Goal: Use online tool/utility: Utilize a website feature to perform a specific function

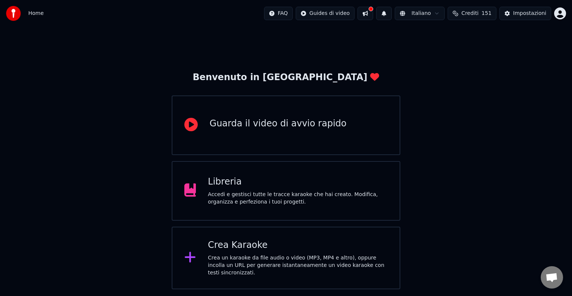
click at [231, 260] on div "Crea un karaoke da file audio o video (MP3, MP4 e altro), oppure incolla un URL…" at bounding box center [298, 265] width 180 height 22
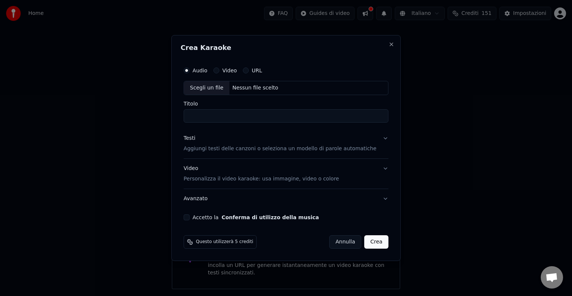
click at [201, 86] on div "Scegli un file" at bounding box center [206, 87] width 45 height 13
type input "**********"
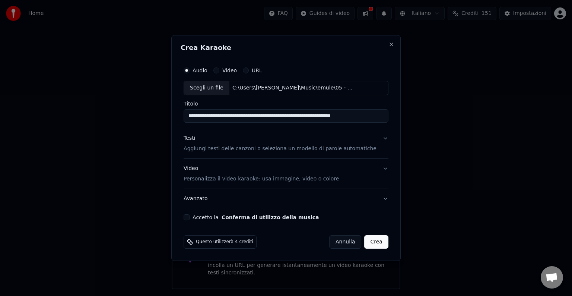
click at [191, 214] on div "Accetto la Conferma di utilizzo della musica" at bounding box center [286, 217] width 205 height 6
click at [190, 215] on button "Accetto la Conferma di utilizzo della musica" at bounding box center [187, 217] width 6 height 6
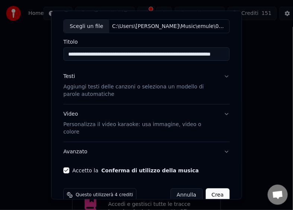
scroll to position [44, 0]
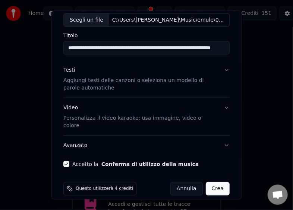
click at [210, 182] on button "Crea" at bounding box center [218, 188] width 24 height 13
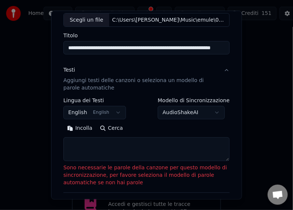
click at [75, 128] on button "Incolla" at bounding box center [79, 128] width 33 height 12
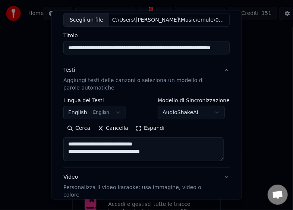
type textarea "**********"
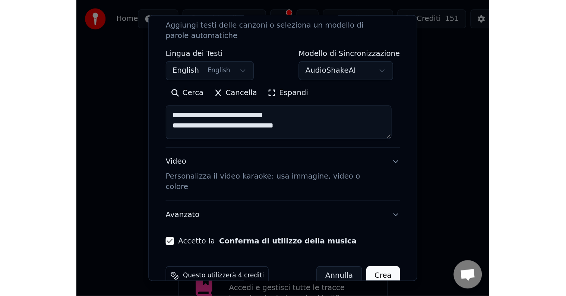
scroll to position [111, 0]
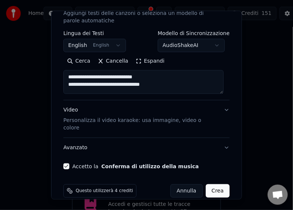
click at [216, 184] on button "Crea" at bounding box center [218, 190] width 24 height 13
select select "**"
type textarea "**********"
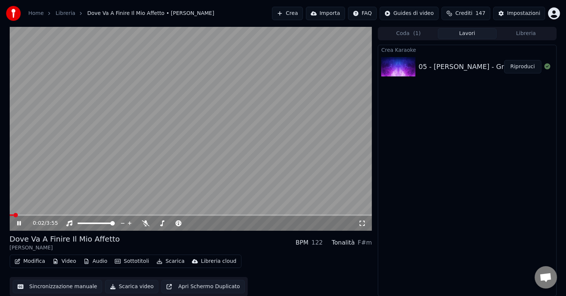
click at [135, 288] on button "Scarica video" at bounding box center [132, 286] width 54 height 13
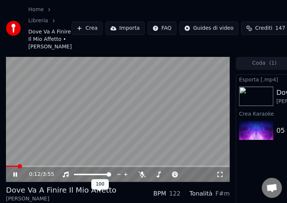
drag, startPoint x: 107, startPoint y: 194, endPoint x: 101, endPoint y: 197, distance: 6.0
click at [101, 178] on div at bounding box center [99, 174] width 60 height 7
click at [93, 177] on span at bounding box center [93, 175] width 4 height 4
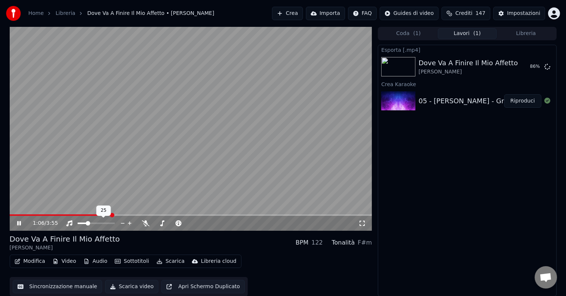
click at [87, 224] on span at bounding box center [88, 223] width 4 height 4
click at [83, 225] on span at bounding box center [84, 223] width 4 height 4
click at [345, 216] on span at bounding box center [343, 215] width 4 height 4
click at [337, 215] on span at bounding box center [184, 214] width 349 height 1
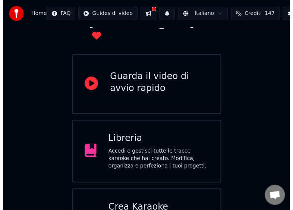
scroll to position [89, 0]
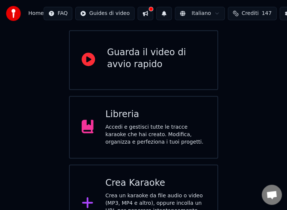
click at [106, 177] on div "Crea Karaoke" at bounding box center [155, 183] width 100 height 12
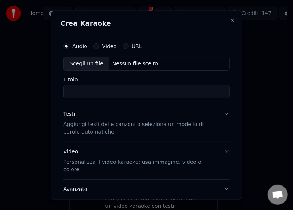
click at [81, 66] on div "Scegli un file" at bounding box center [86, 63] width 45 height 13
type input "**********"
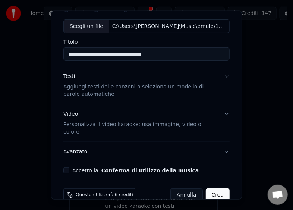
scroll to position [44, 0]
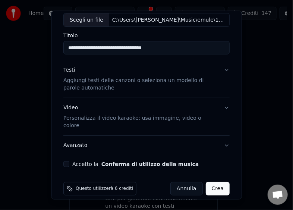
click at [68, 161] on button "Accetto la Conferma di utilizzo della musica" at bounding box center [66, 164] width 6 height 6
click at [210, 182] on button "Crea" at bounding box center [218, 188] width 24 height 13
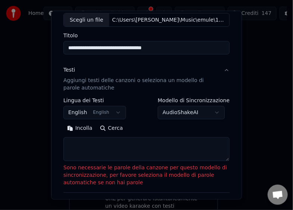
click at [79, 127] on button "Incolla" at bounding box center [79, 128] width 33 height 12
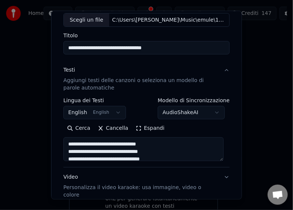
type textarea "**********"
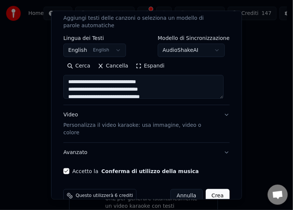
scroll to position [113, 0]
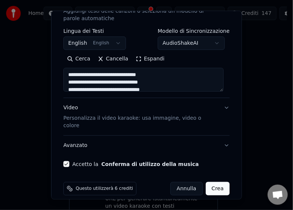
click at [213, 182] on button "Crea" at bounding box center [218, 188] width 24 height 13
select select "**"
type textarea "**********"
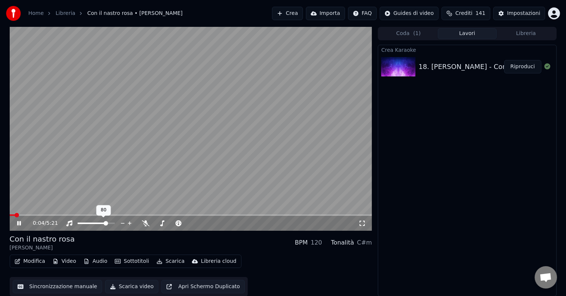
click at [104, 209] on span at bounding box center [106, 223] width 4 height 4
click at [49, 209] on span at bounding box center [191, 214] width 363 height 1
click at [20, 209] on icon at bounding box center [19, 223] width 4 height 4
click at [20, 209] on icon at bounding box center [25, 223] width 18 height 6
click at [134, 209] on button "Scarica video" at bounding box center [132, 286] width 54 height 13
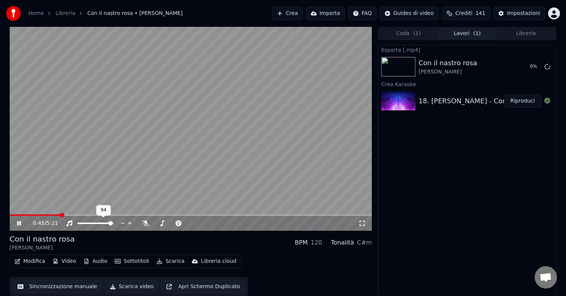
click at [113, 209] on span at bounding box center [110, 223] width 4 height 4
click at [103, 209] on span at bounding box center [102, 223] width 4 height 4
click at [92, 209] on span at bounding box center [93, 223] width 4 height 4
click at [241, 209] on span at bounding box center [191, 214] width 363 height 1
click at [270, 209] on span at bounding box center [191, 214] width 363 height 1
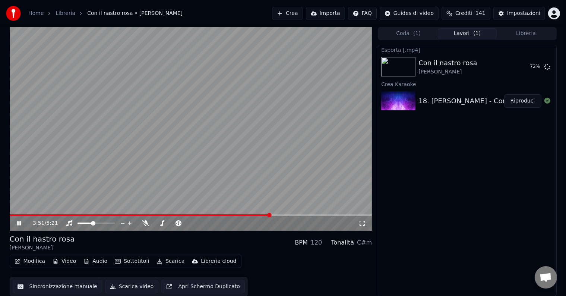
click at [16, 209] on icon at bounding box center [25, 223] width 18 height 6
click at [17, 209] on icon at bounding box center [25, 223] width 18 height 6
click at [260, 209] on span at bounding box center [135, 214] width 251 height 1
